Goal: Task Accomplishment & Management: Use online tool/utility

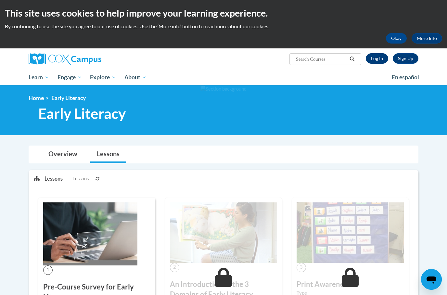
click at [381, 61] on link "Log In" at bounding box center [377, 58] width 22 height 10
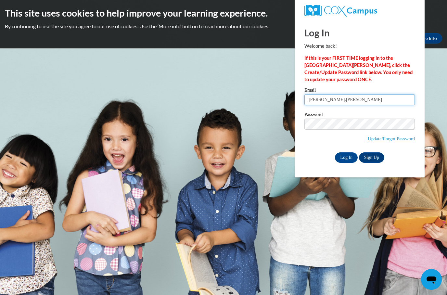
click at [355, 98] on input "natalie.colosimo" at bounding box center [359, 99] width 110 height 11
type input "natalie.colosimo@wfbschools.com"
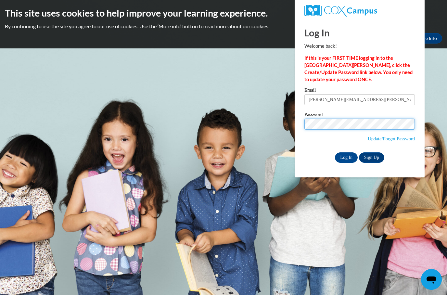
click at [346, 157] on input "Log In" at bounding box center [346, 157] width 23 height 10
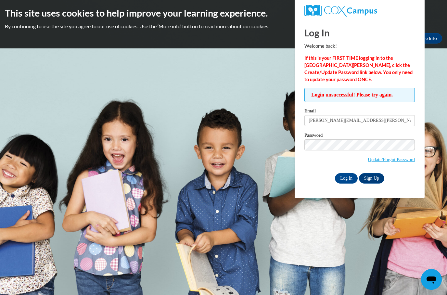
click at [387, 119] on input "natalie.colosimo@wfbschools.com" at bounding box center [359, 120] width 110 height 11
click at [345, 178] on input "Log In" at bounding box center [346, 178] width 23 height 10
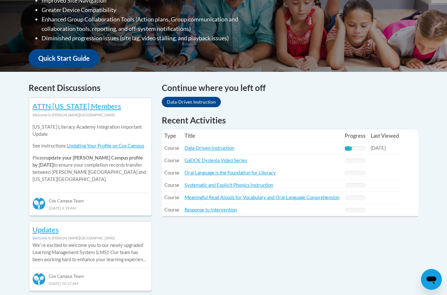
scroll to position [204, 0]
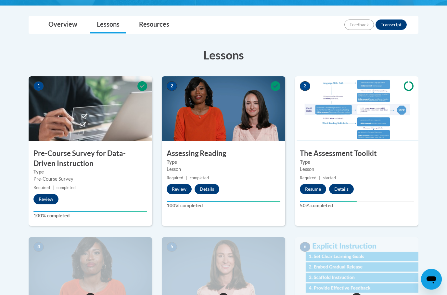
scroll to position [142, 0]
click at [314, 189] on button "Resume" at bounding box center [313, 189] width 26 height 10
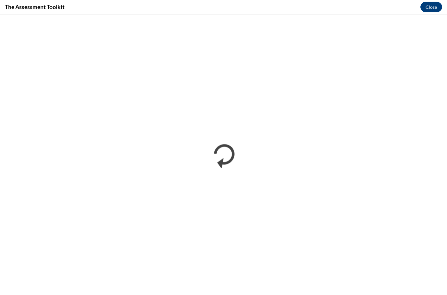
scroll to position [168, 0]
